Goal: Information Seeking & Learning: Learn about a topic

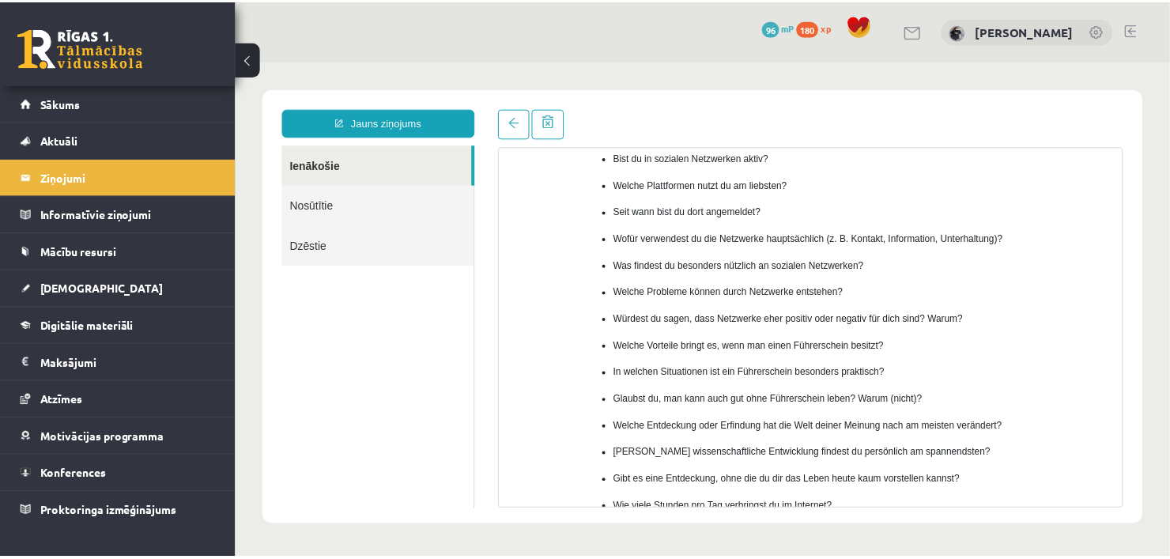
scroll to position [171, 0]
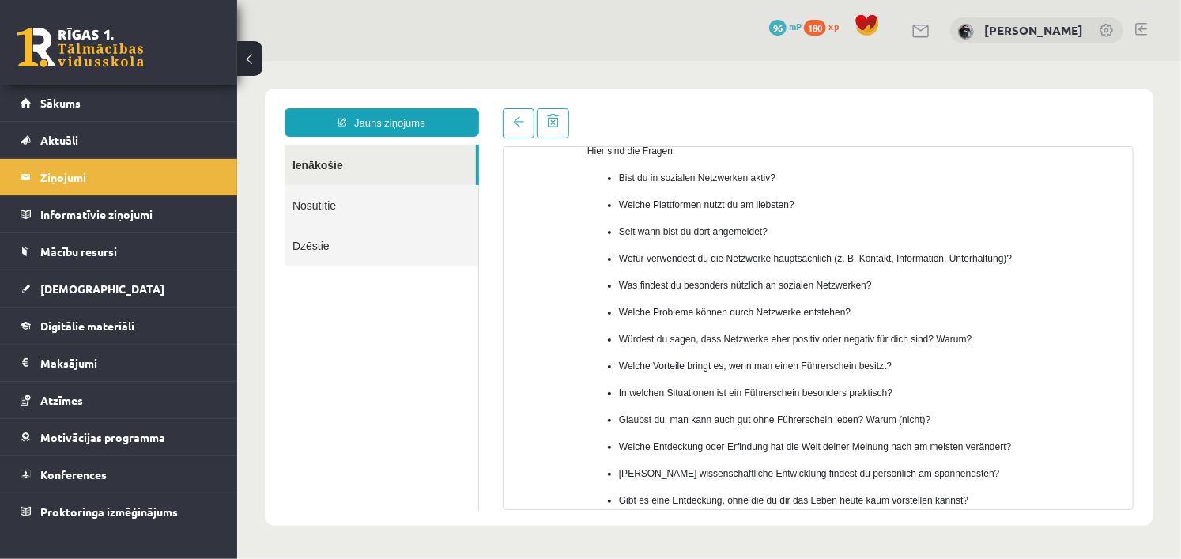
click at [621, 175] on p "Bist du in sozialen Netzwerken aktiv?" at bounding box center [869, 177] width 502 height 14
click at [352, 318] on ul "Ienākošie Nosūtītie Dzēstie" at bounding box center [381, 327] width 195 height 366
click at [66, 290] on span "[DEMOGRAPHIC_DATA]" at bounding box center [102, 289] width 124 height 14
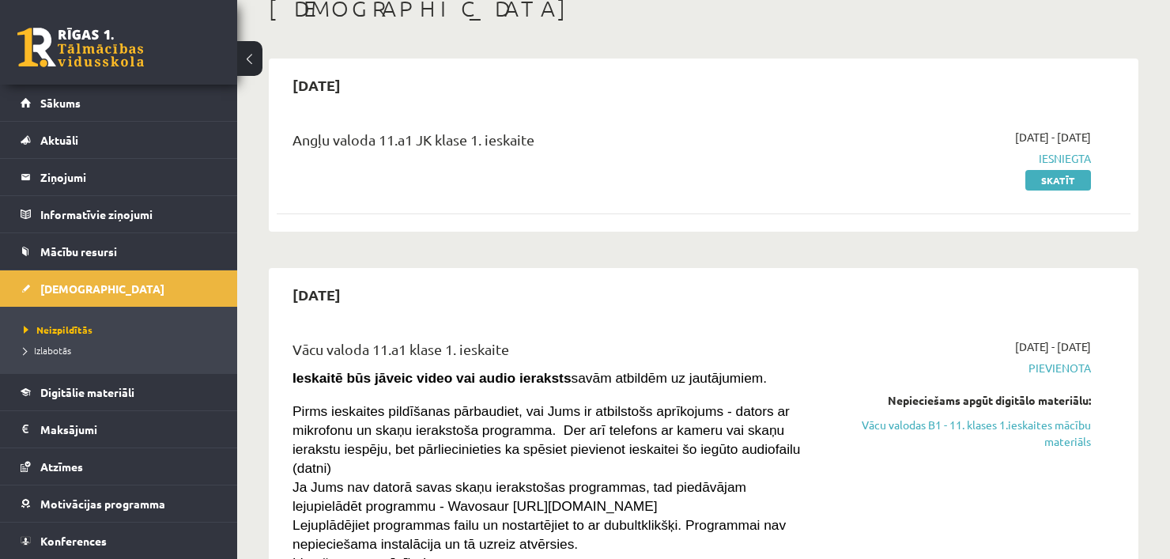
scroll to position [158, 0]
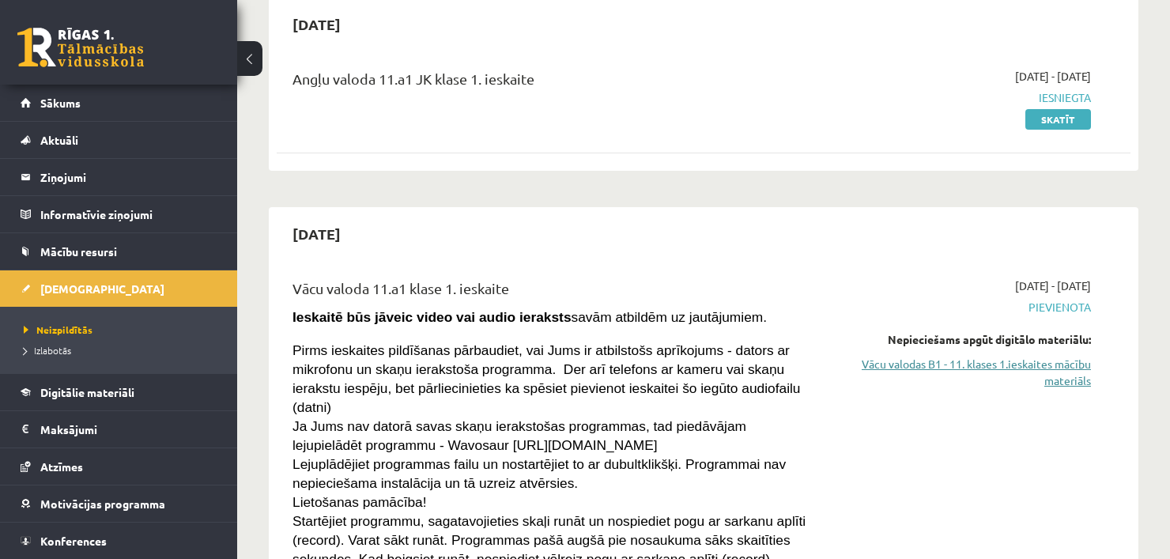
click at [1003, 372] on link "Vācu valodas B1 - 11. klases 1.ieskaites mācību materiāls" at bounding box center [966, 372] width 251 height 33
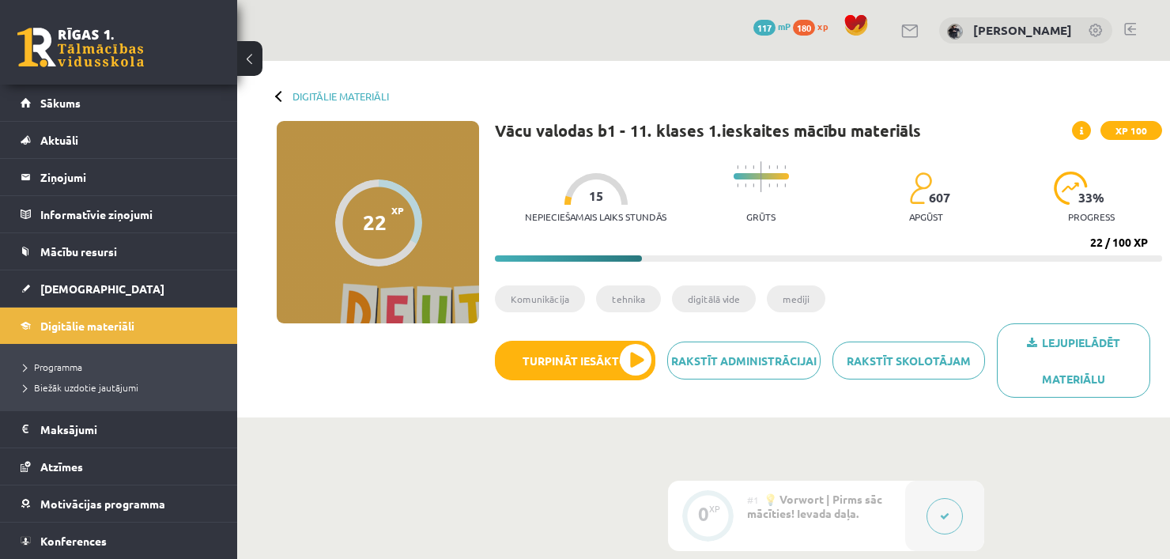
click at [599, 365] on button "Turpināt iesākto" at bounding box center [575, 361] width 161 height 40
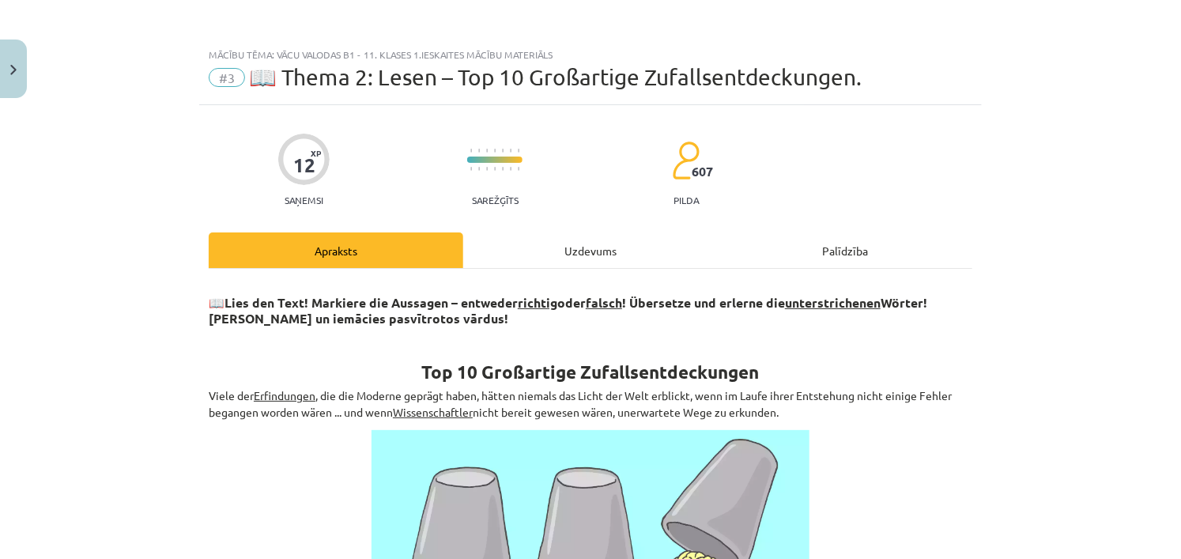
click at [868, 400] on p "Viele der Erfindungen , die die Moderne geprägt haben, hätten niemals das Licht…" at bounding box center [591, 403] width 764 height 33
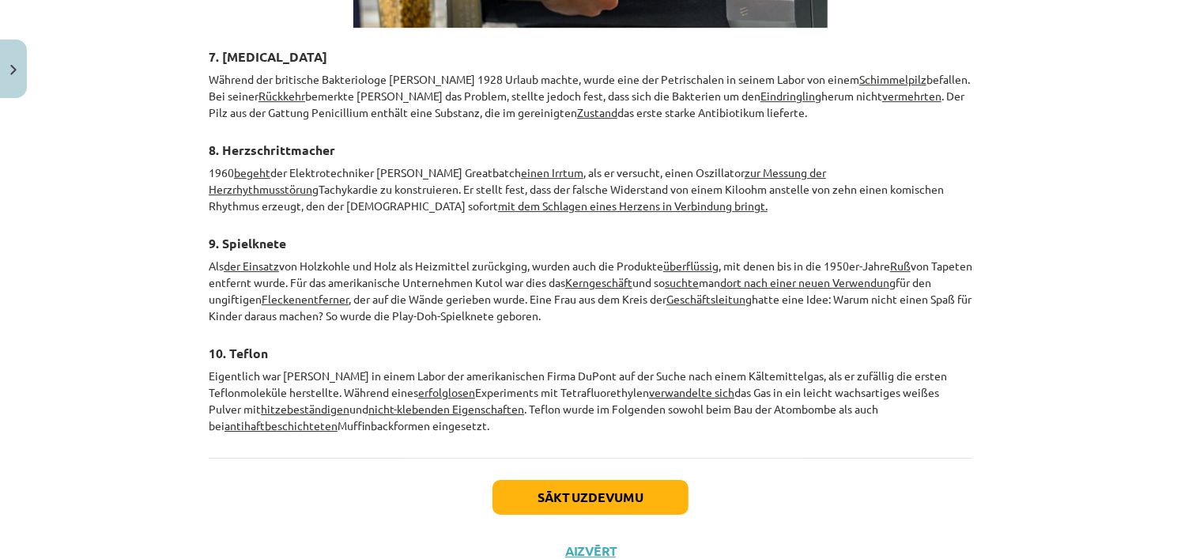
scroll to position [2413, 0]
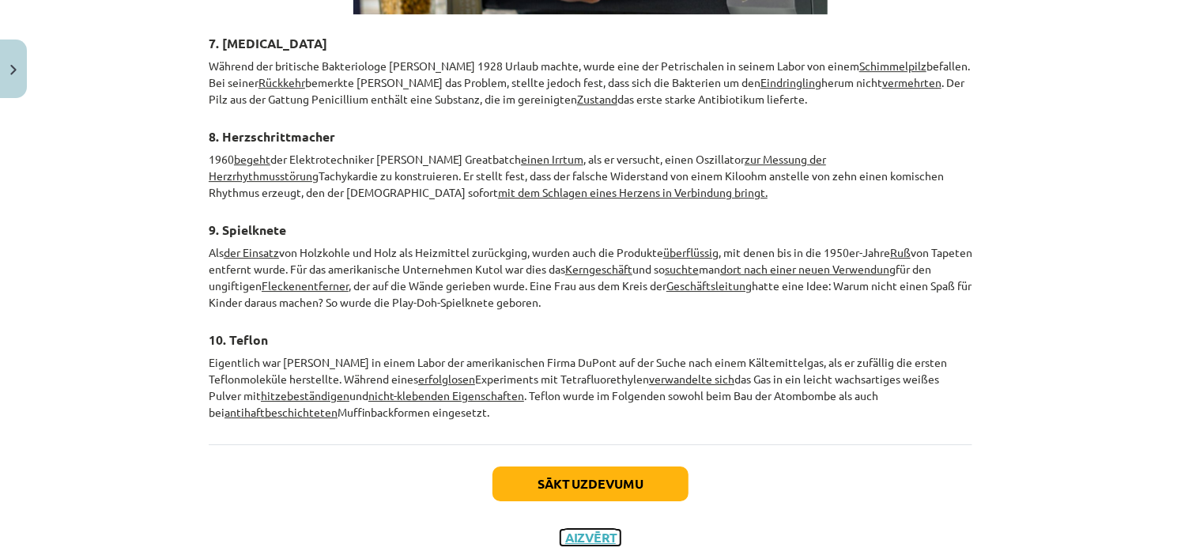
click at [594, 530] on button "Aizvērt" at bounding box center [591, 538] width 60 height 16
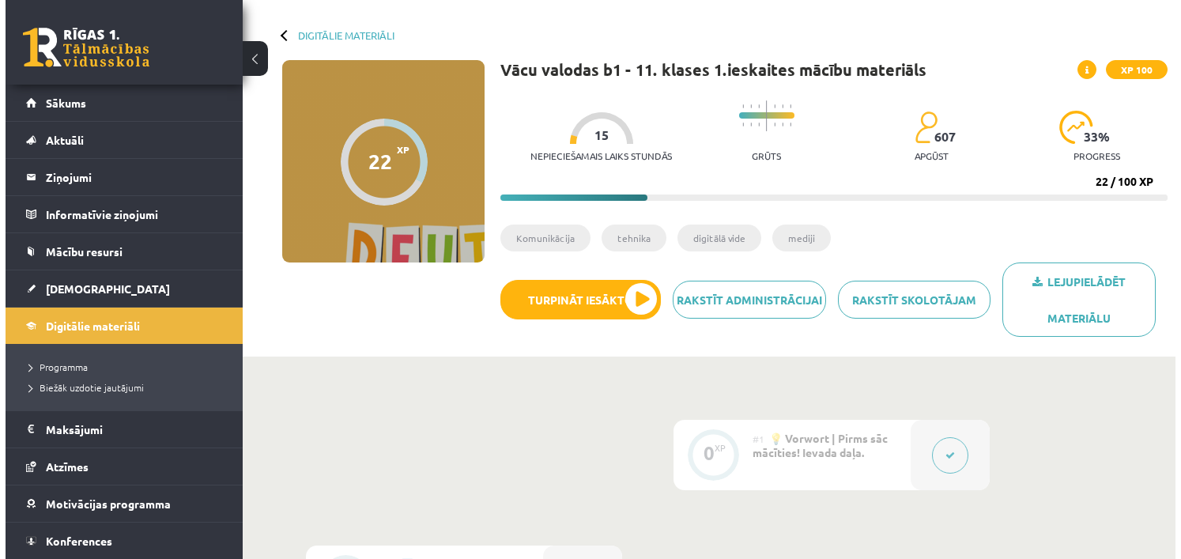
scroll to position [158, 0]
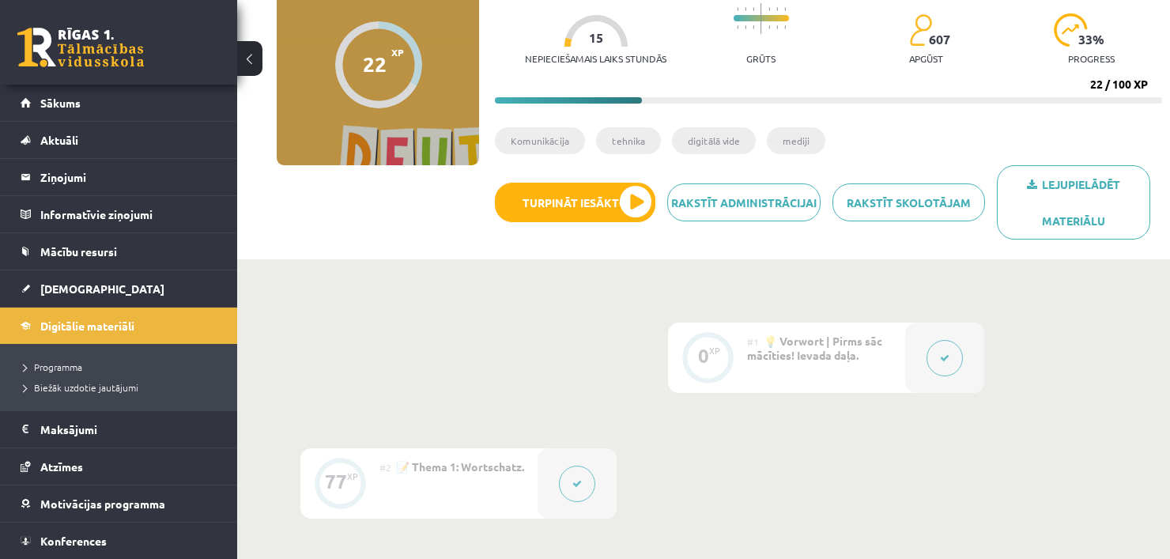
click at [871, 357] on div "#1 💡 Vorwort | Pirms sāc mācīties! Ievada daļa." at bounding box center [826, 358] width 158 height 70
click at [938, 353] on button at bounding box center [945, 358] width 36 height 36
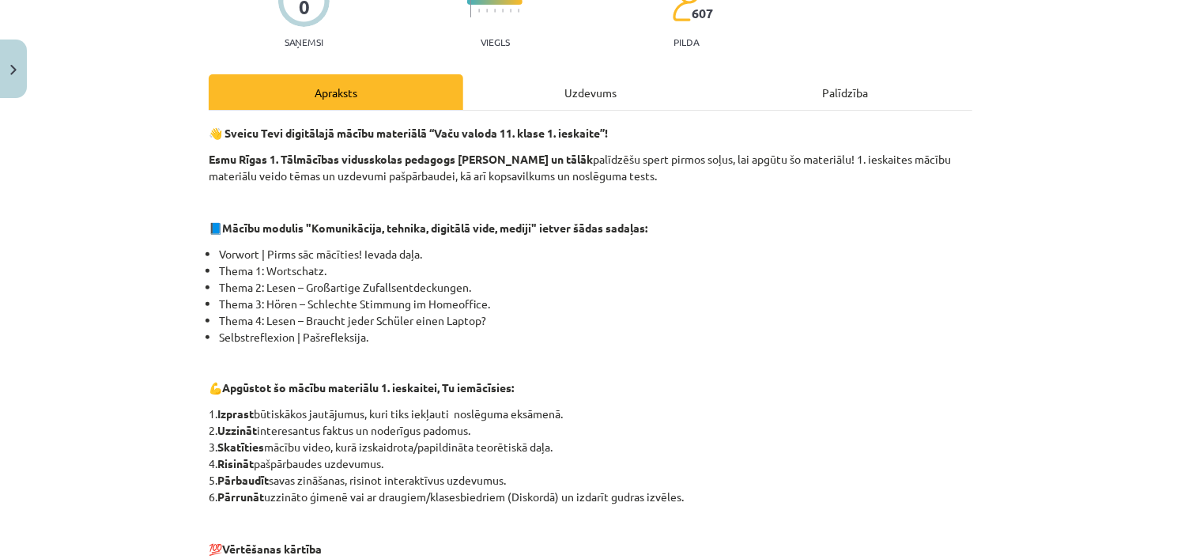
scroll to position [316, 0]
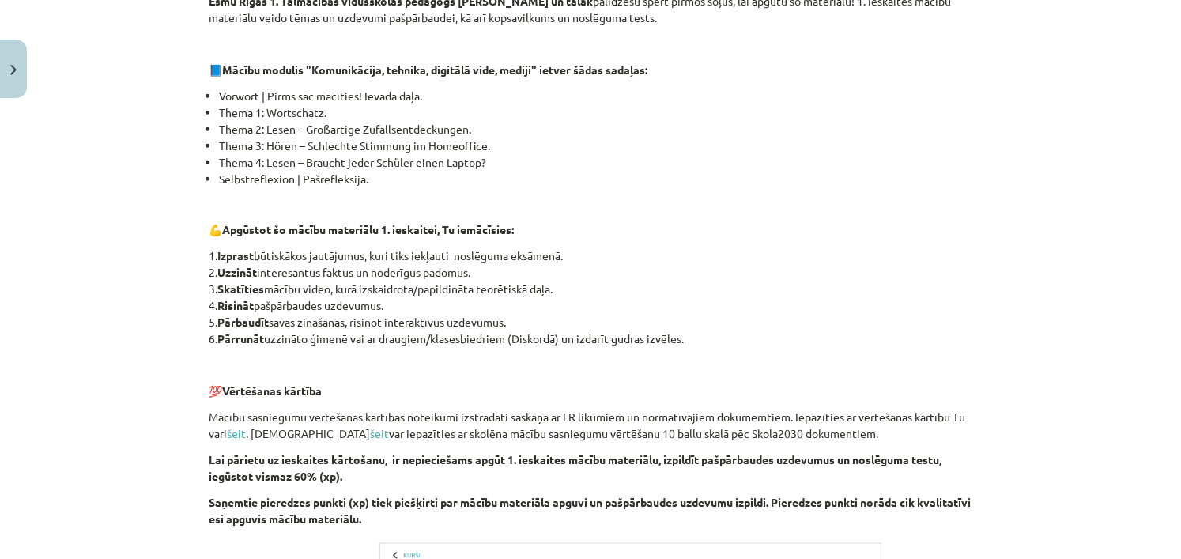
click at [909, 327] on p "1. Izprast būtiskākos jautājumus, kuri tiks iekļauti noslēguma eksāmenā. 2. Uzz…" at bounding box center [591, 298] width 764 height 100
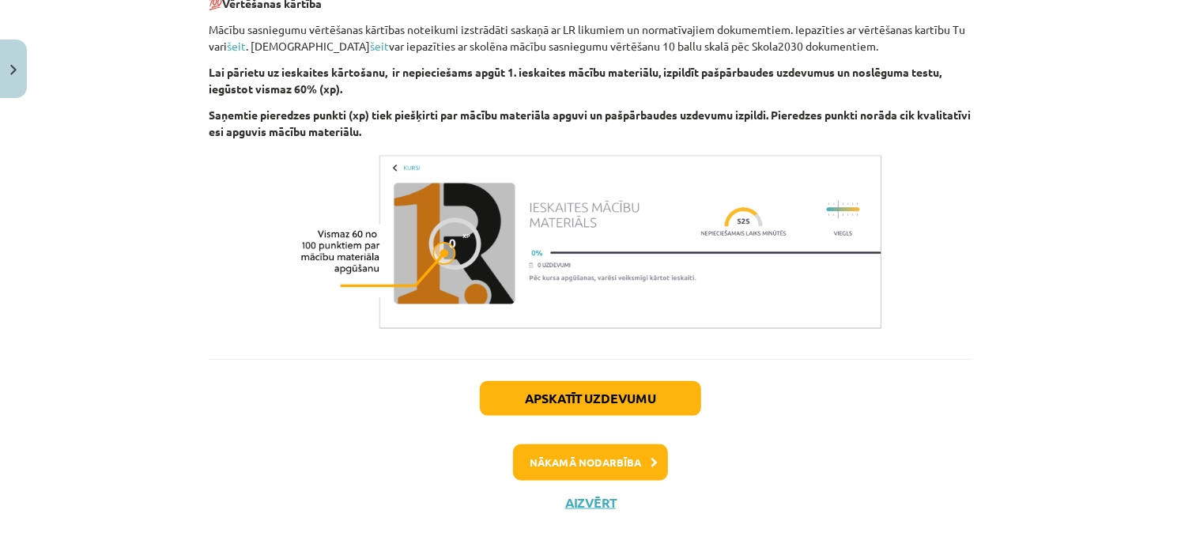
scroll to position [712, 0]
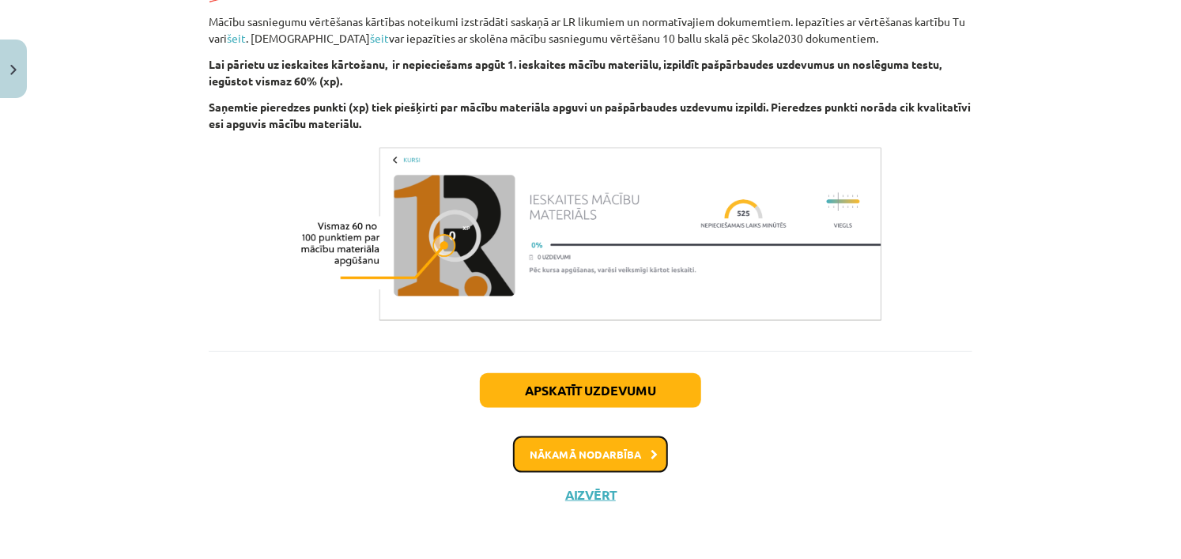
click at [636, 452] on button "Nākamā nodarbība" at bounding box center [590, 455] width 155 height 36
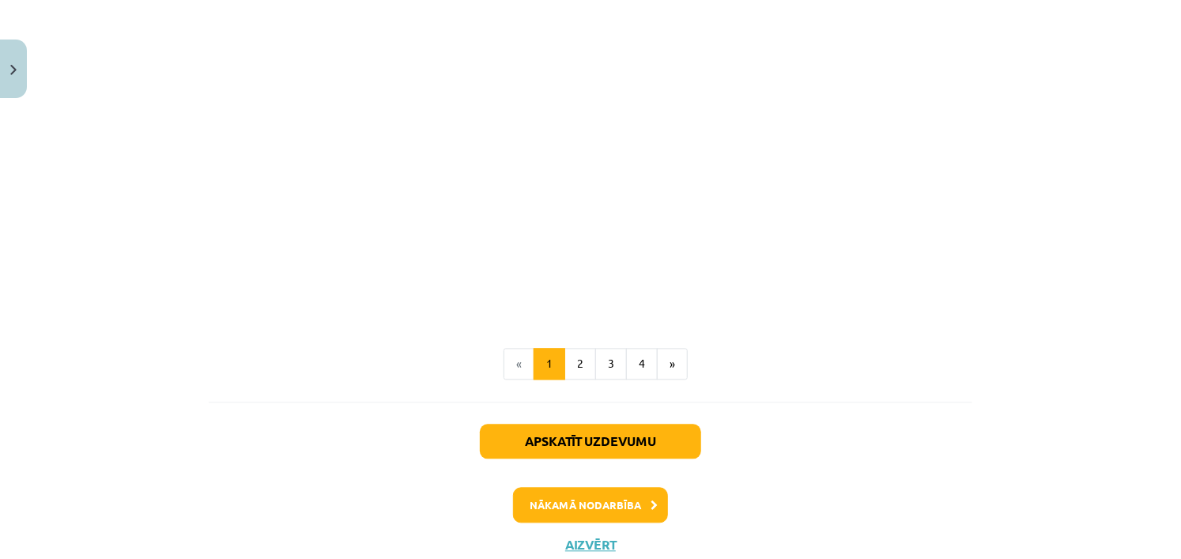
scroll to position [1488, 0]
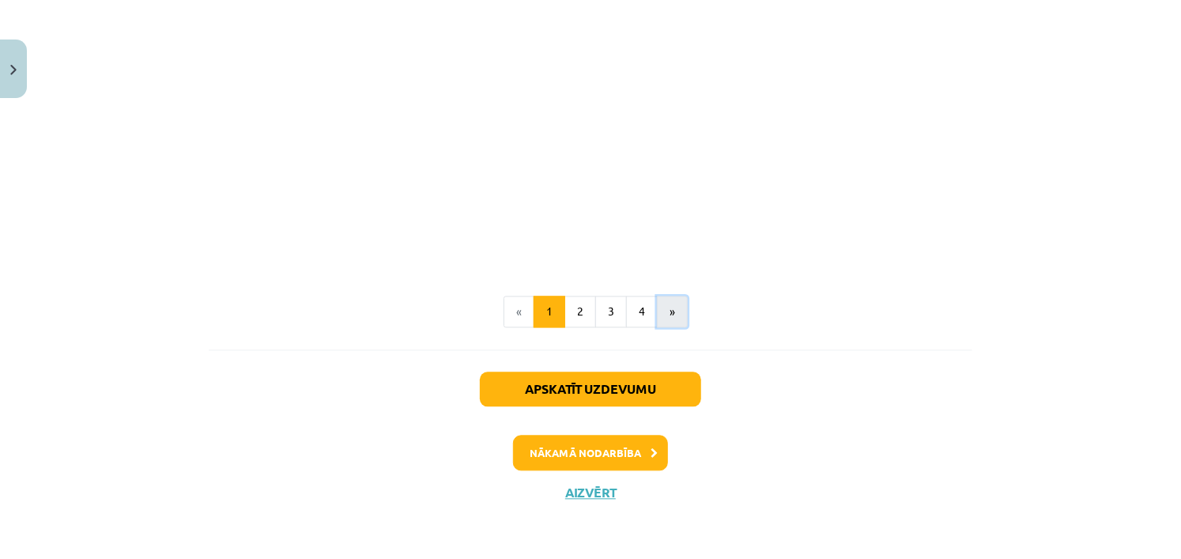
click at [671, 310] on button "»" at bounding box center [672, 312] width 31 height 32
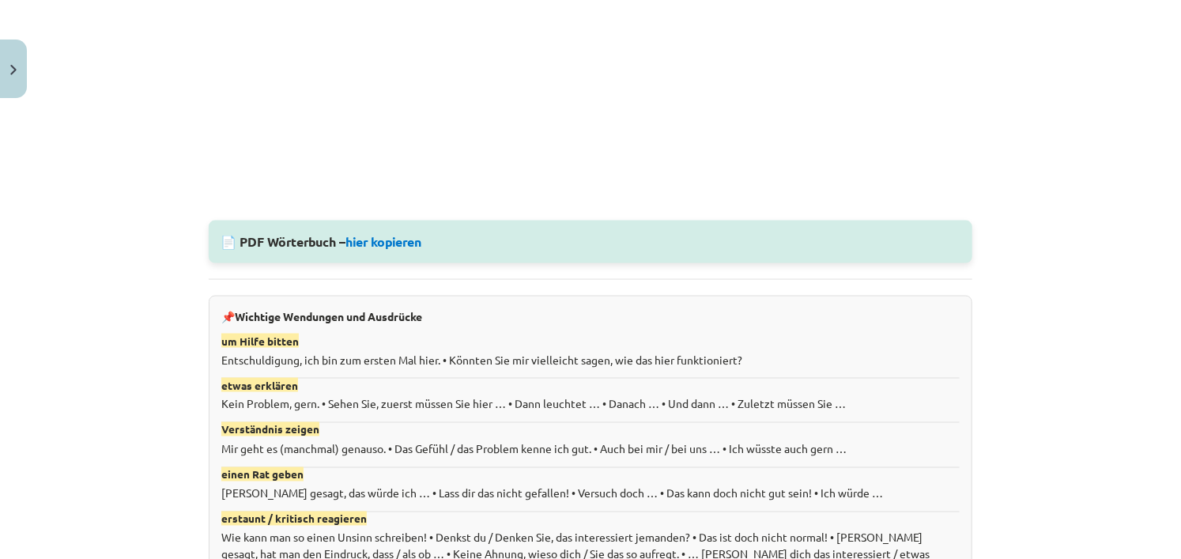
scroll to position [1310, 0]
